Goal: Task Accomplishment & Management: Use online tool/utility

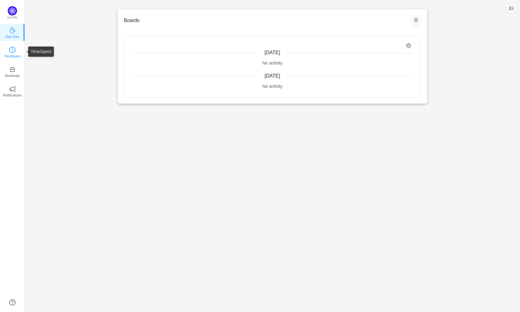
click at [15, 50] on icon "icon: clock-circle" at bounding box center [12, 50] width 6 height 6
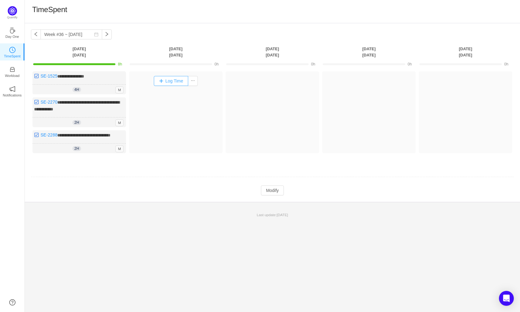
click at [159, 81] on button "Log Time" at bounding box center [171, 81] width 34 height 10
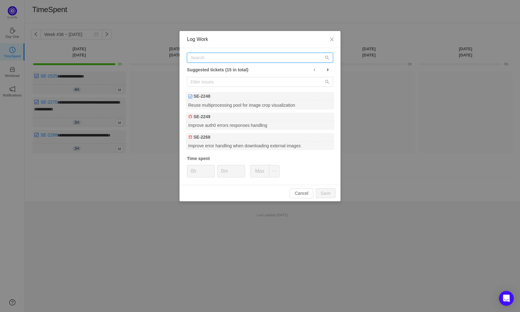
click at [205, 58] on input "text" at bounding box center [260, 58] width 146 height 10
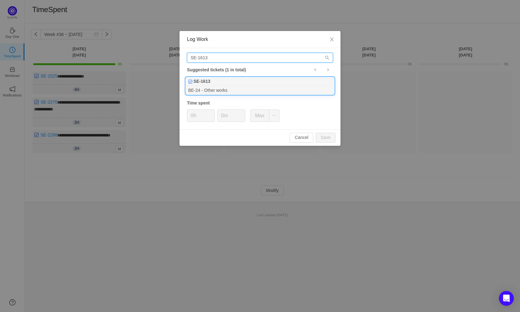
type input "SE-1613"
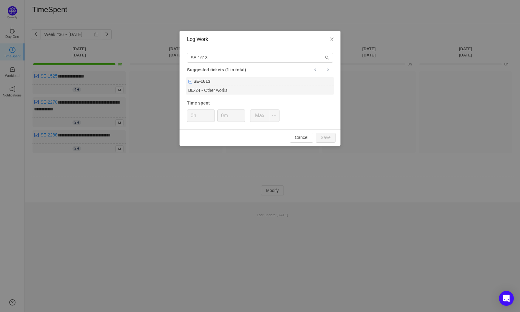
drag, startPoint x: 219, startPoint y: 90, endPoint x: 217, endPoint y: 97, distance: 7.4
click at [219, 90] on div "BE-24 - Other works" at bounding box center [260, 90] width 149 height 8
click at [193, 116] on input "0h" at bounding box center [200, 116] width 27 height 12
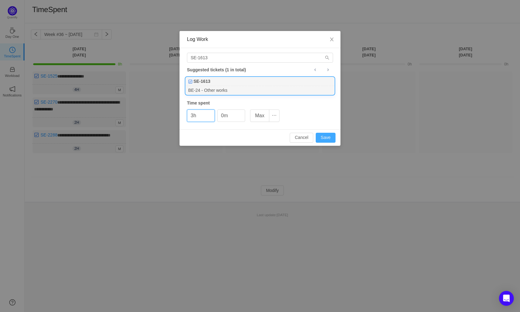
click at [333, 134] on button "Save" at bounding box center [326, 138] width 20 height 10
type input "0h"
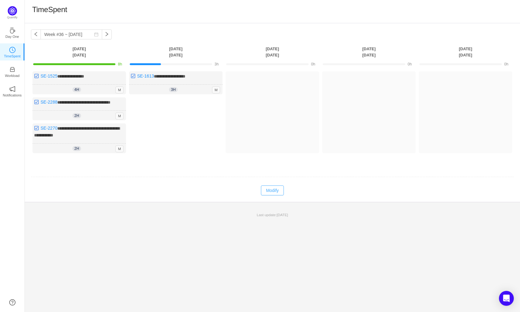
click at [264, 193] on button "Modify" at bounding box center [272, 190] width 23 height 10
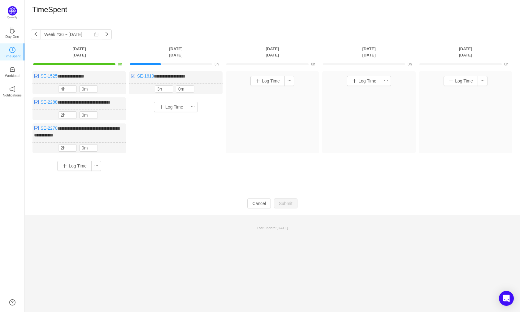
click at [181, 115] on div "Log Time" at bounding box center [176, 128] width 94 height 63
click at [178, 107] on button "Log Time" at bounding box center [171, 107] width 34 height 10
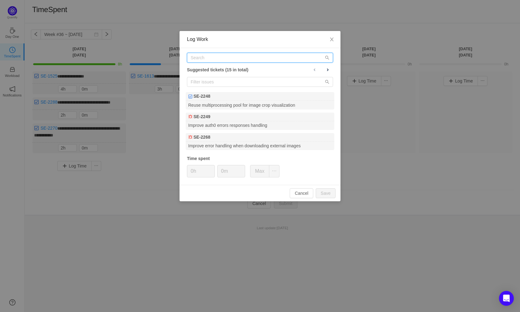
click at [215, 59] on input "text" at bounding box center [260, 58] width 146 height 10
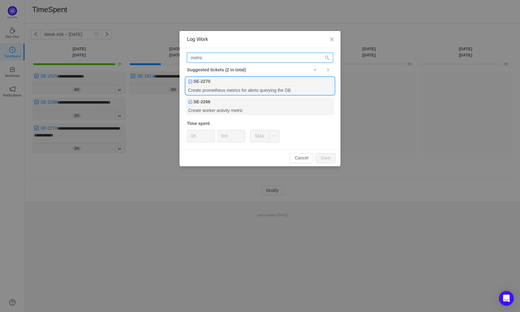
type input "metric"
click at [234, 87] on div "Create prometheus metrics for alerts querying the DB" at bounding box center [260, 90] width 149 height 8
click at [194, 136] on input "0h" at bounding box center [200, 136] width 27 height 12
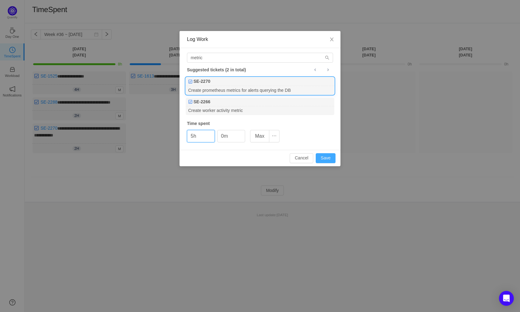
click at [323, 161] on button "Save" at bounding box center [326, 158] width 20 height 10
type input "0h"
